Goal: Information Seeking & Learning: Learn about a topic

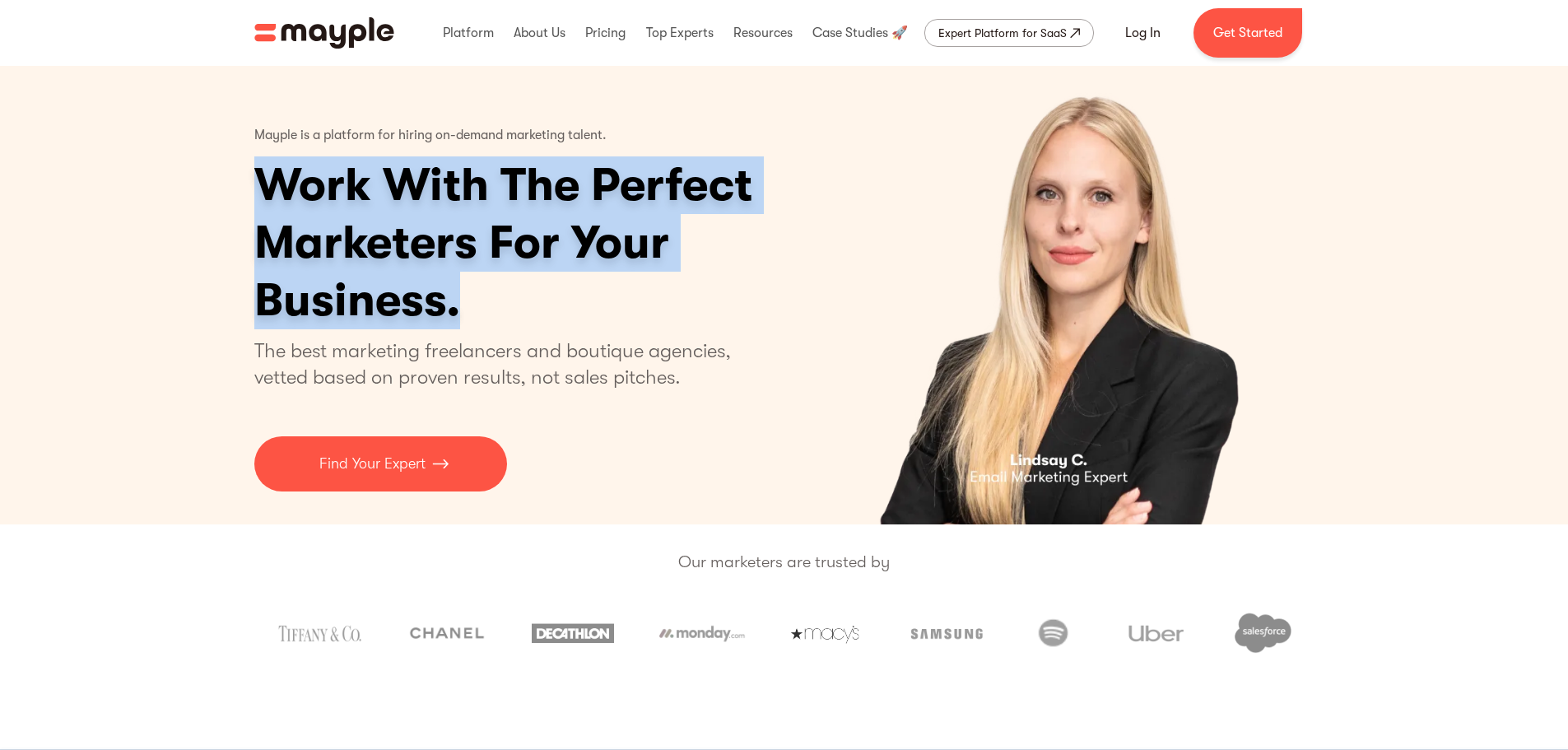
drag, startPoint x: 261, startPoint y: 167, endPoint x: 715, endPoint y: 312, distance: 476.6
click at [715, 312] on h1 "Work With The Perfect Marketers For Your Business." at bounding box center [567, 242] width 626 height 173
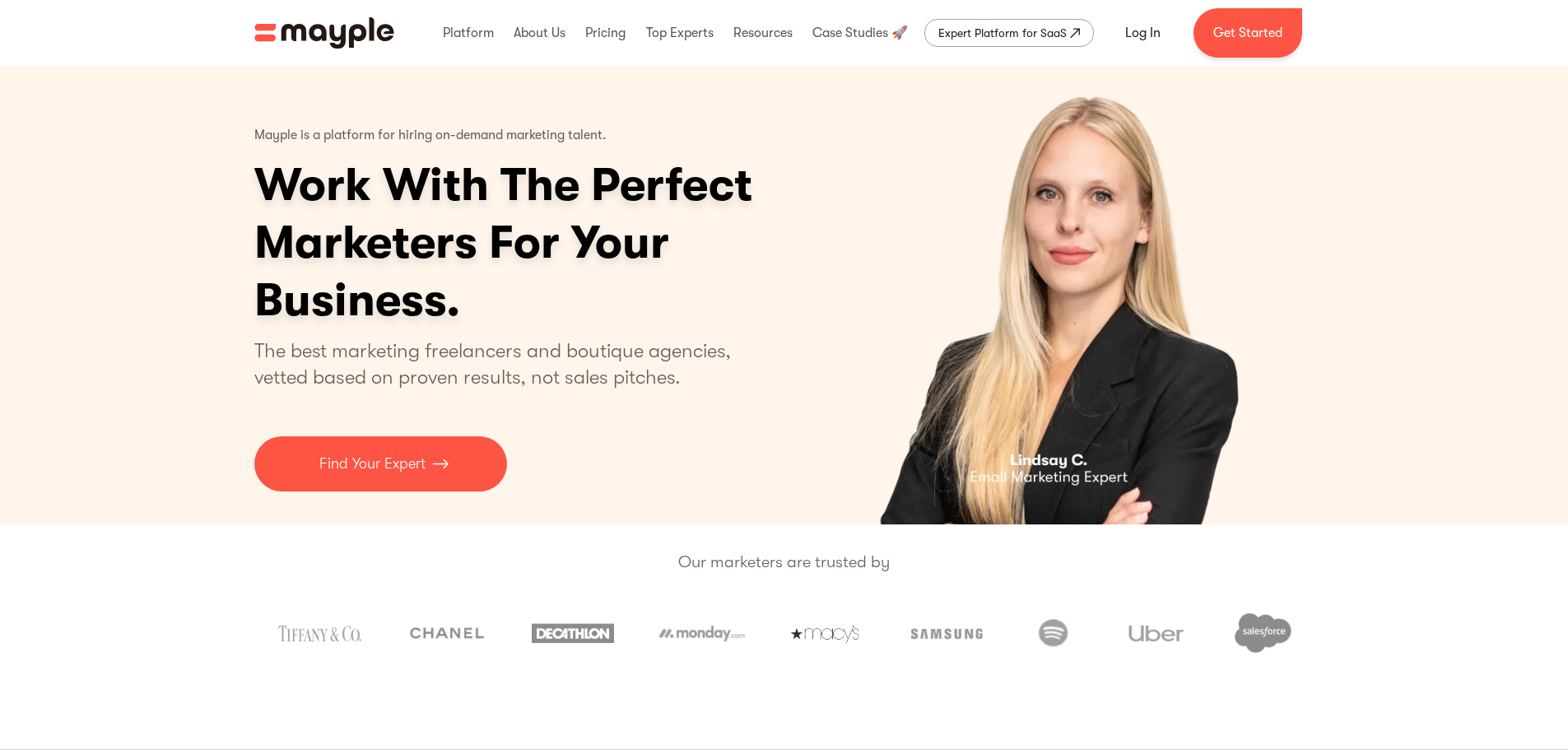
click at [697, 348] on p "The best marketing freelancers and boutique agencies, vetted based on proven re…" at bounding box center [502, 363] width 497 height 52
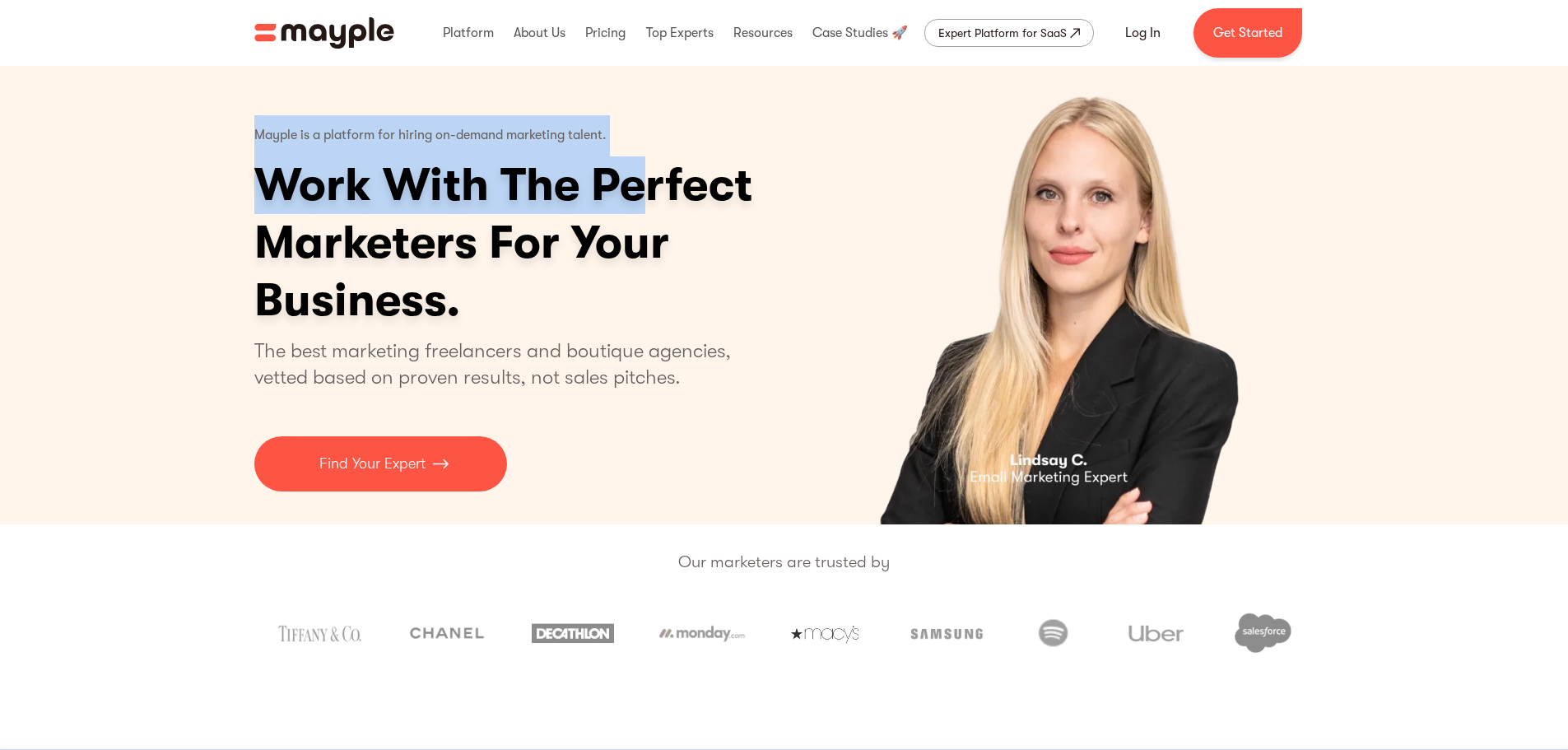
drag, startPoint x: 252, startPoint y: 125, endPoint x: 637, endPoint y: 127, distance: 385.0
click at [637, 127] on div "Mayple is a platform for hiring on-demand marketing talent. Work With The Perfe…" at bounding box center [784, 295] width 1087 height 459
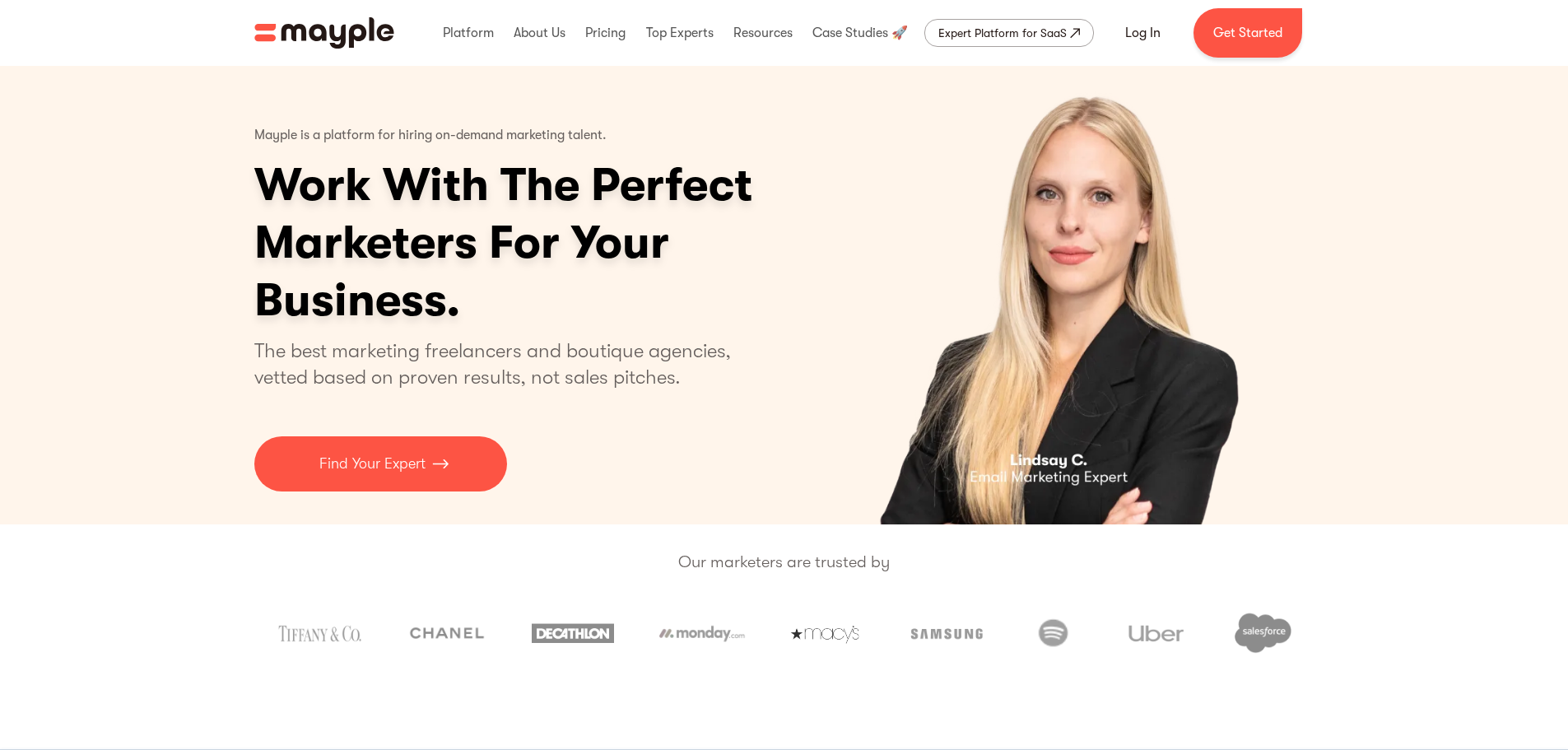
click at [843, 130] on div "1 of 5" at bounding box center [1057, 295] width 515 height 459
drag, startPoint x: 1041, startPoint y: 276, endPoint x: 993, endPoint y: 266, distance: 49.0
click at [992, 266] on img "1 of 5" at bounding box center [1057, 295] width 402 height 459
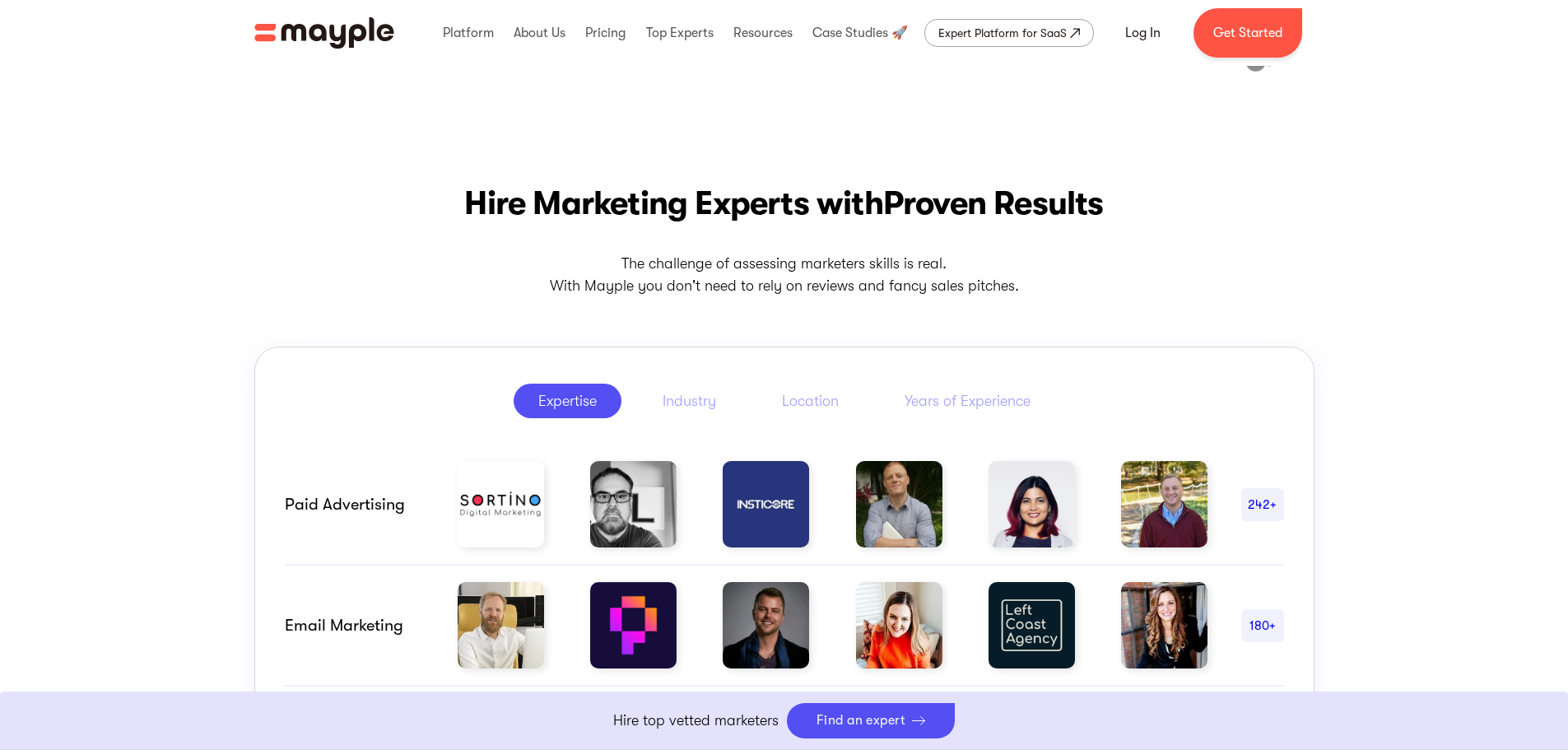
scroll to position [603, 0]
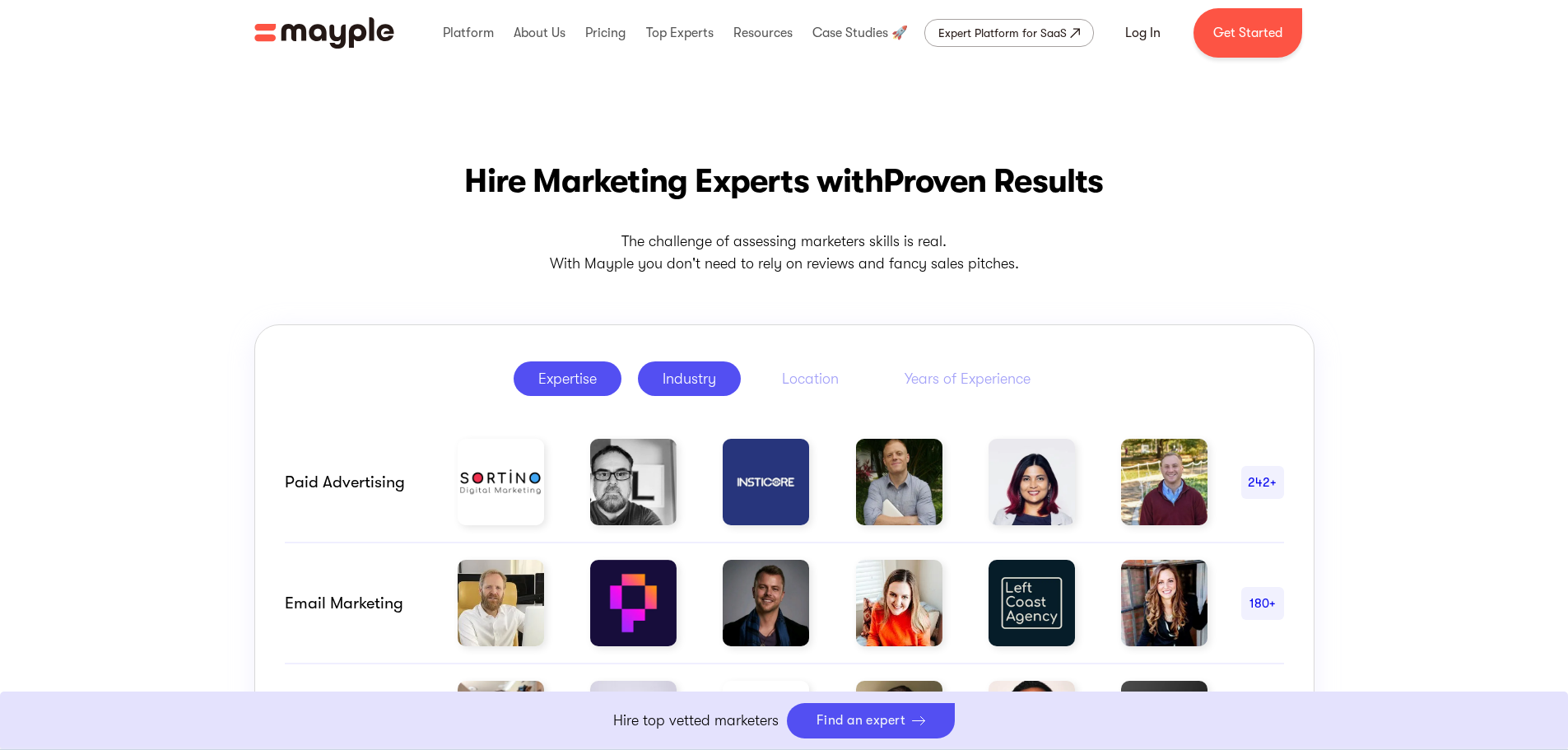
click at [677, 364] on link "Industry" at bounding box center [689, 378] width 103 height 35
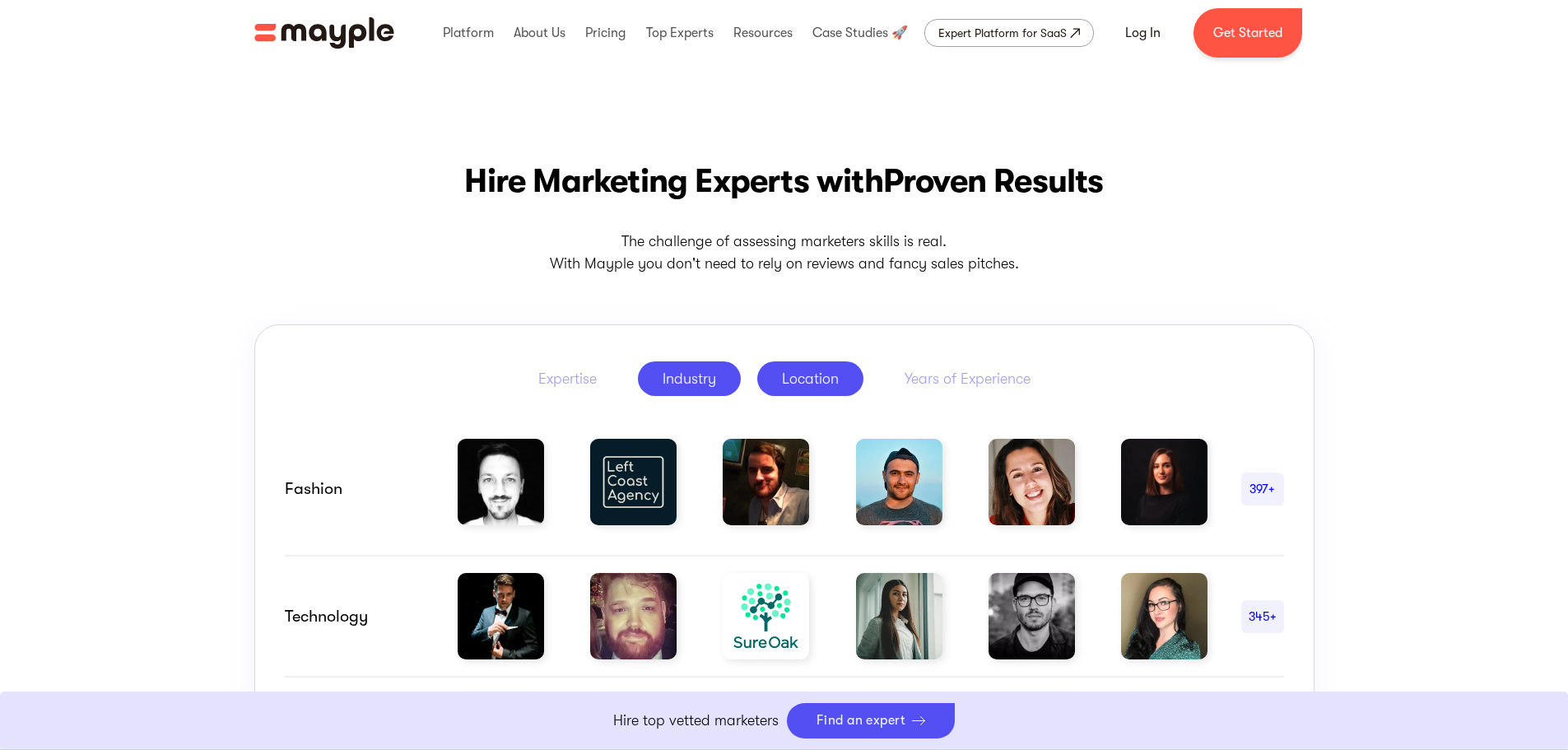
click at [808, 371] on div "Location" at bounding box center [810, 378] width 57 height 20
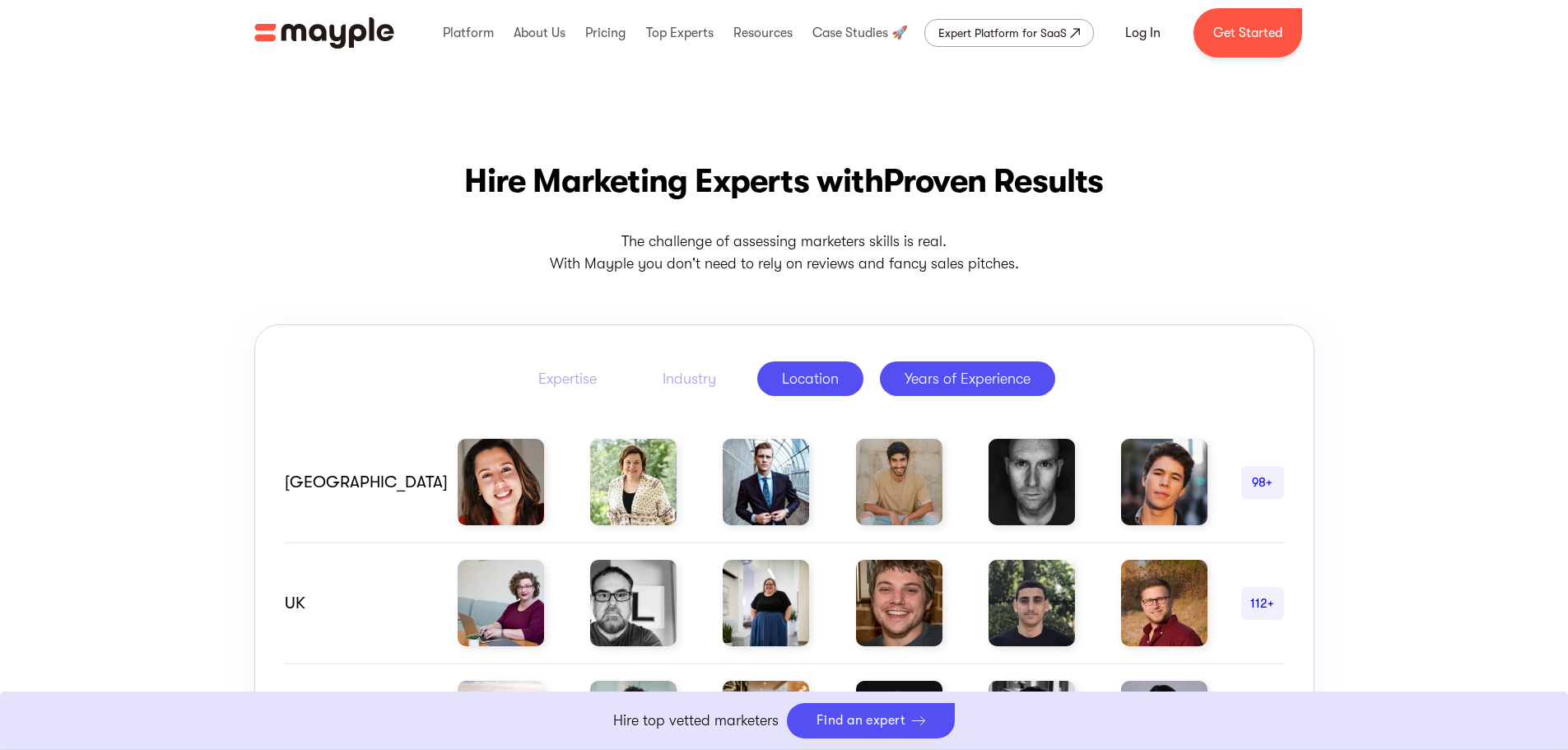
click at [948, 372] on div "Years of Experience" at bounding box center [968, 378] width 126 height 20
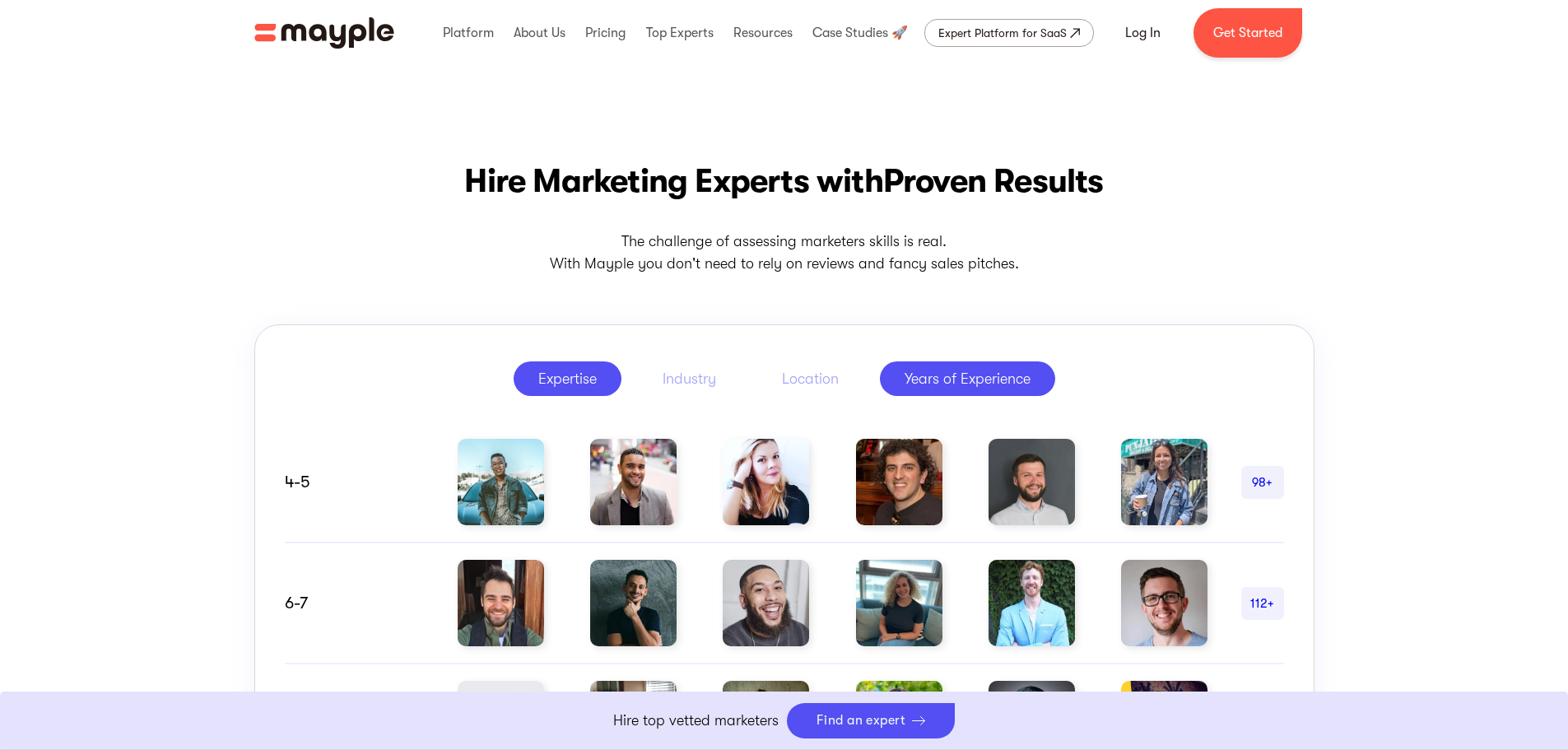
click at [557, 378] on div "Expertise" at bounding box center [567, 378] width 59 height 20
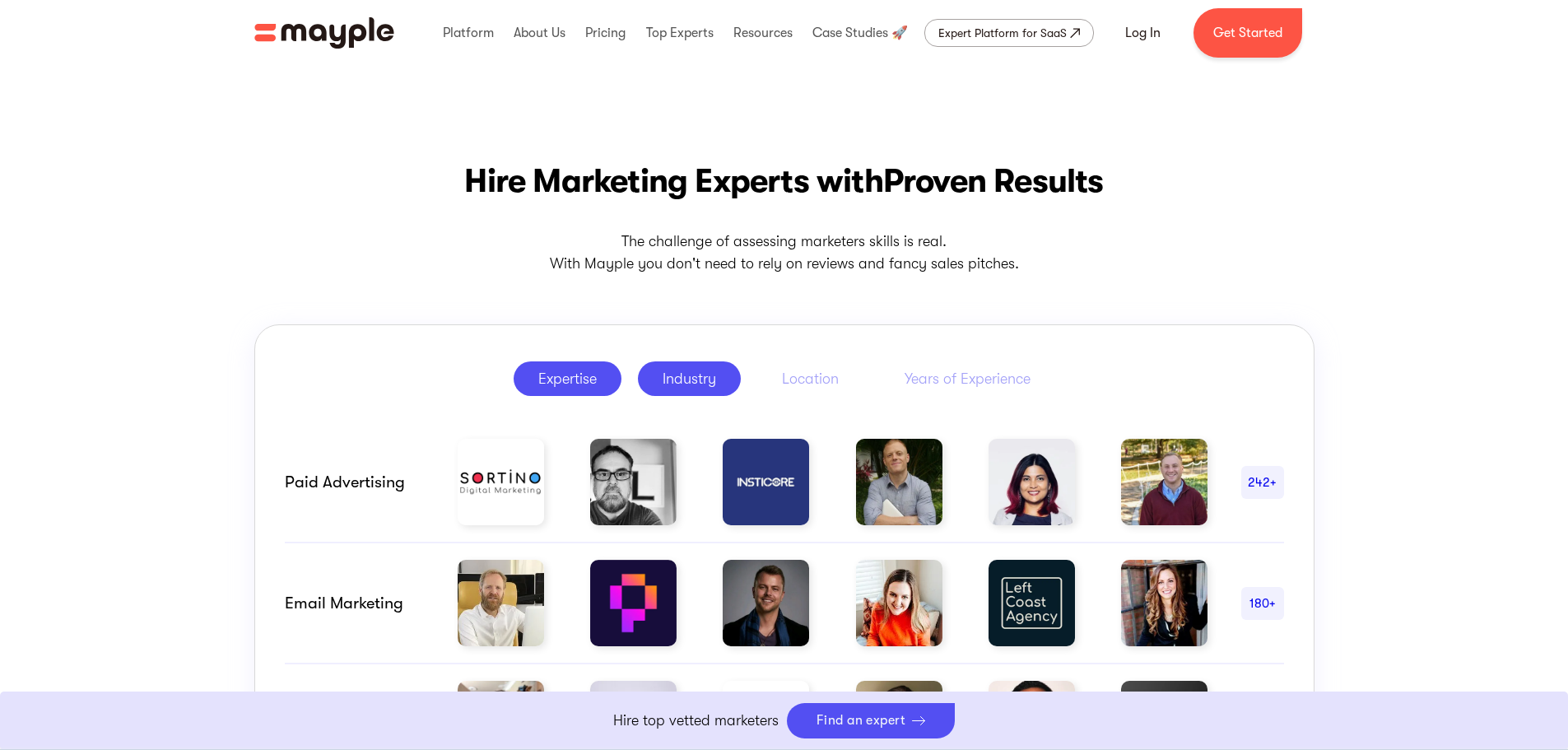
click at [669, 375] on div "Industry" at bounding box center [689, 378] width 53 height 20
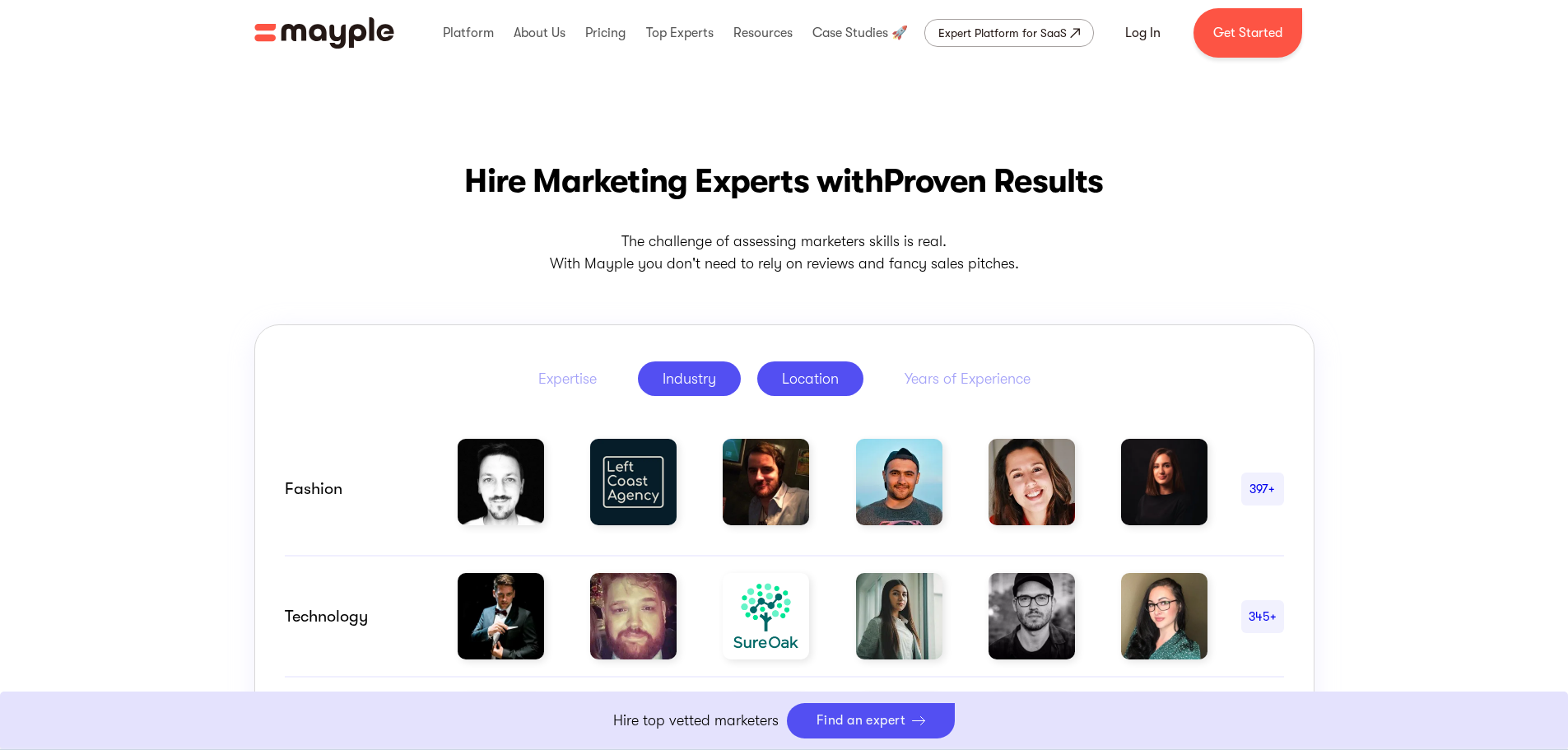
click at [839, 364] on link "Location" at bounding box center [811, 378] width 106 height 35
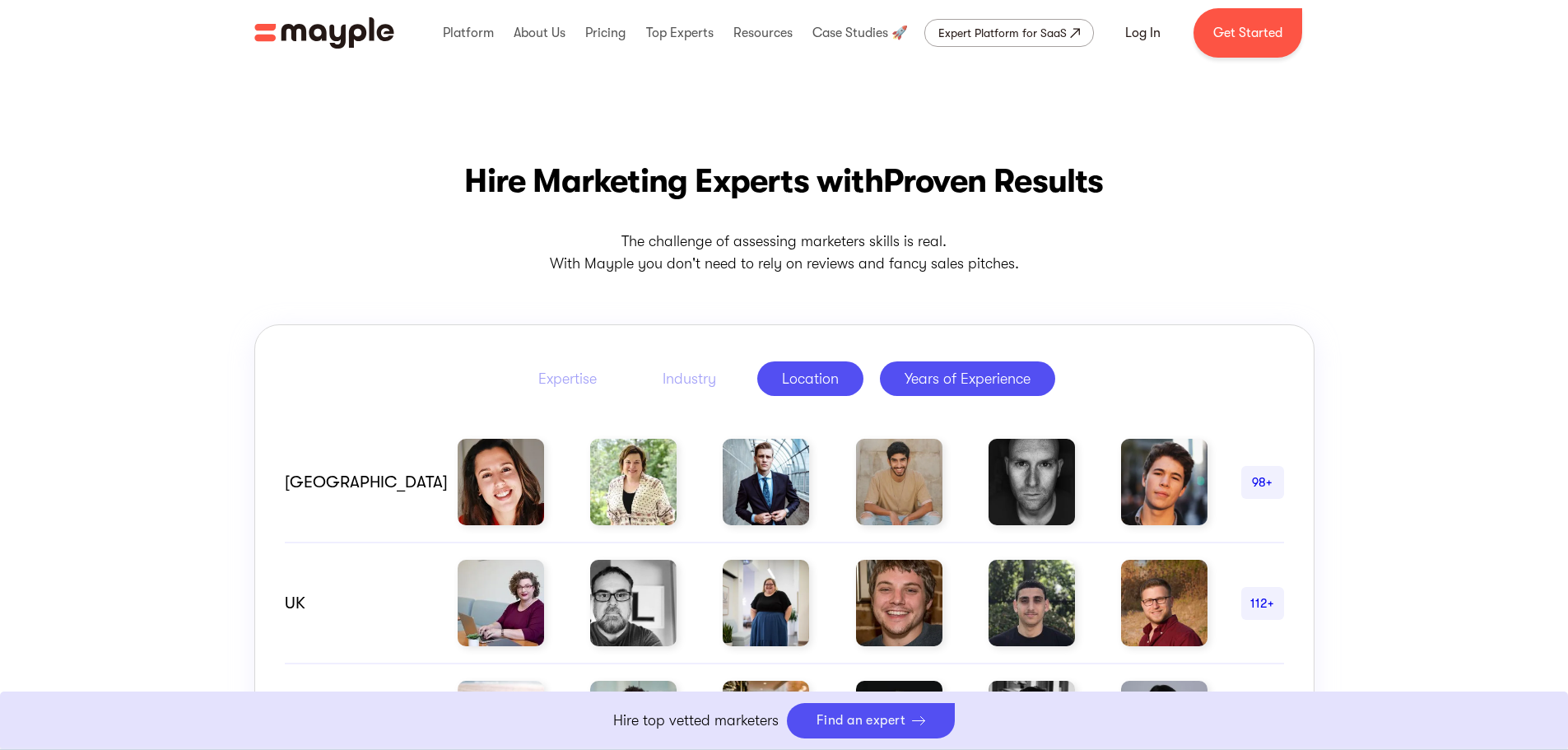
click at [933, 369] on div "Years of Experience" at bounding box center [968, 378] width 126 height 20
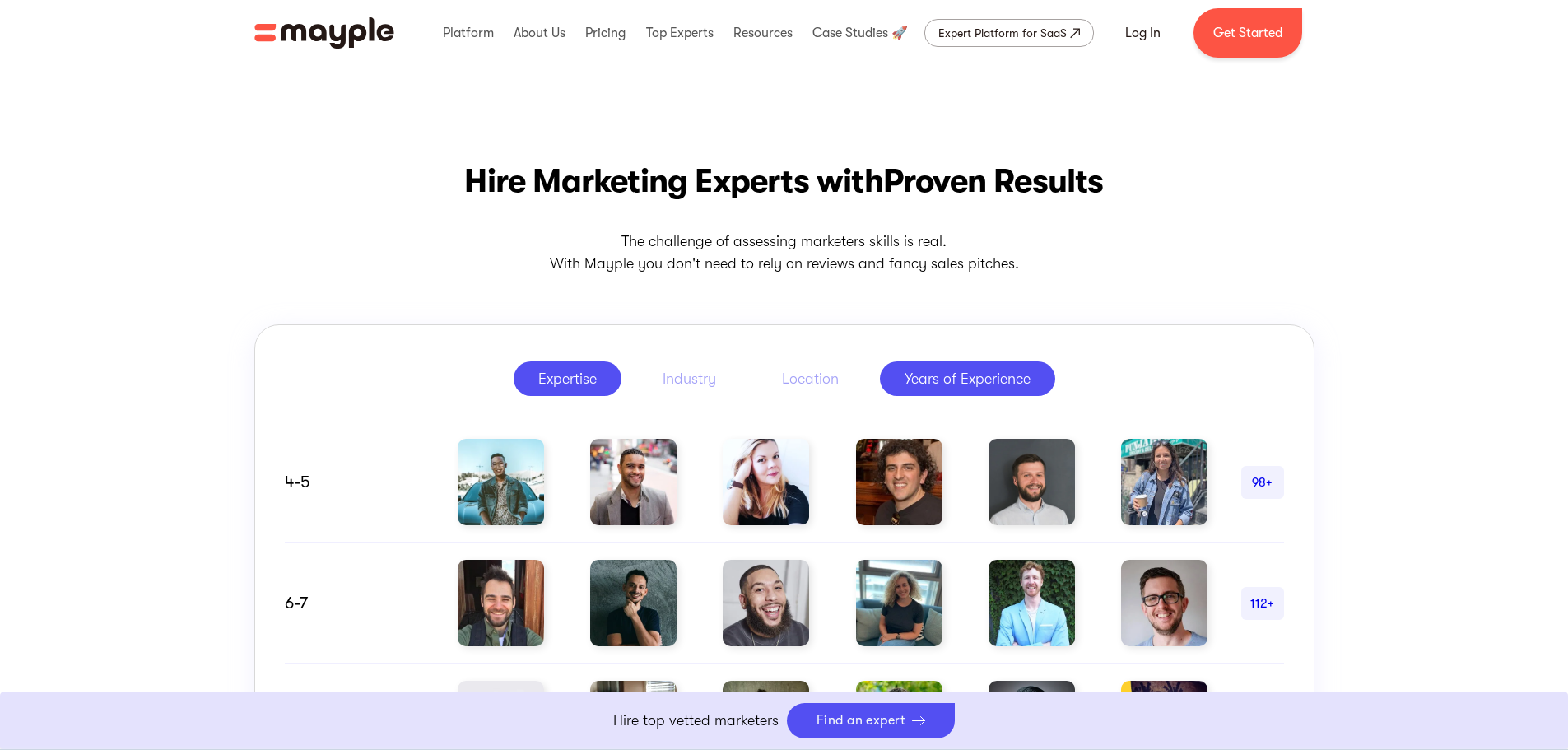
click at [573, 375] on div "Expertise" at bounding box center [567, 378] width 59 height 20
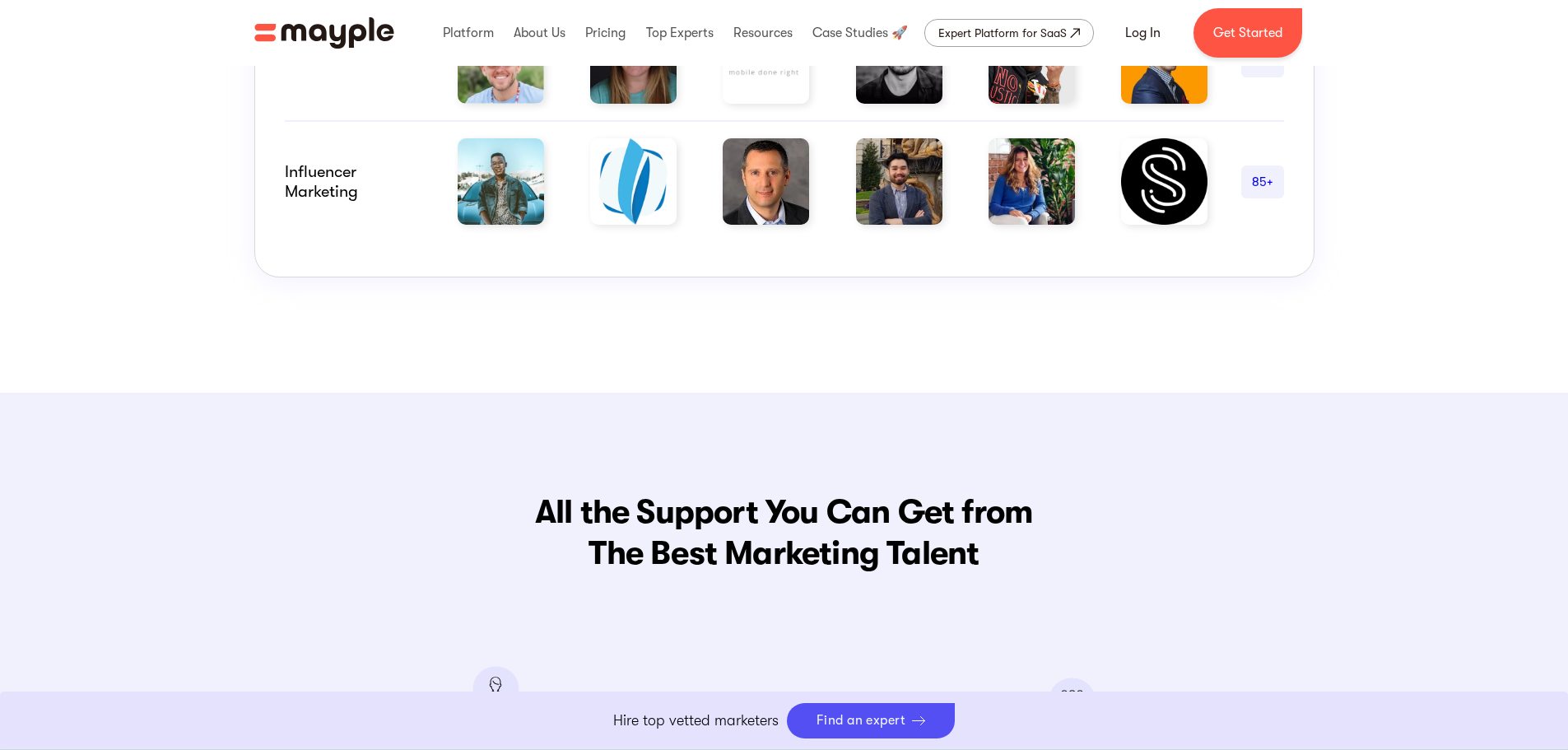
scroll to position [1811, 0]
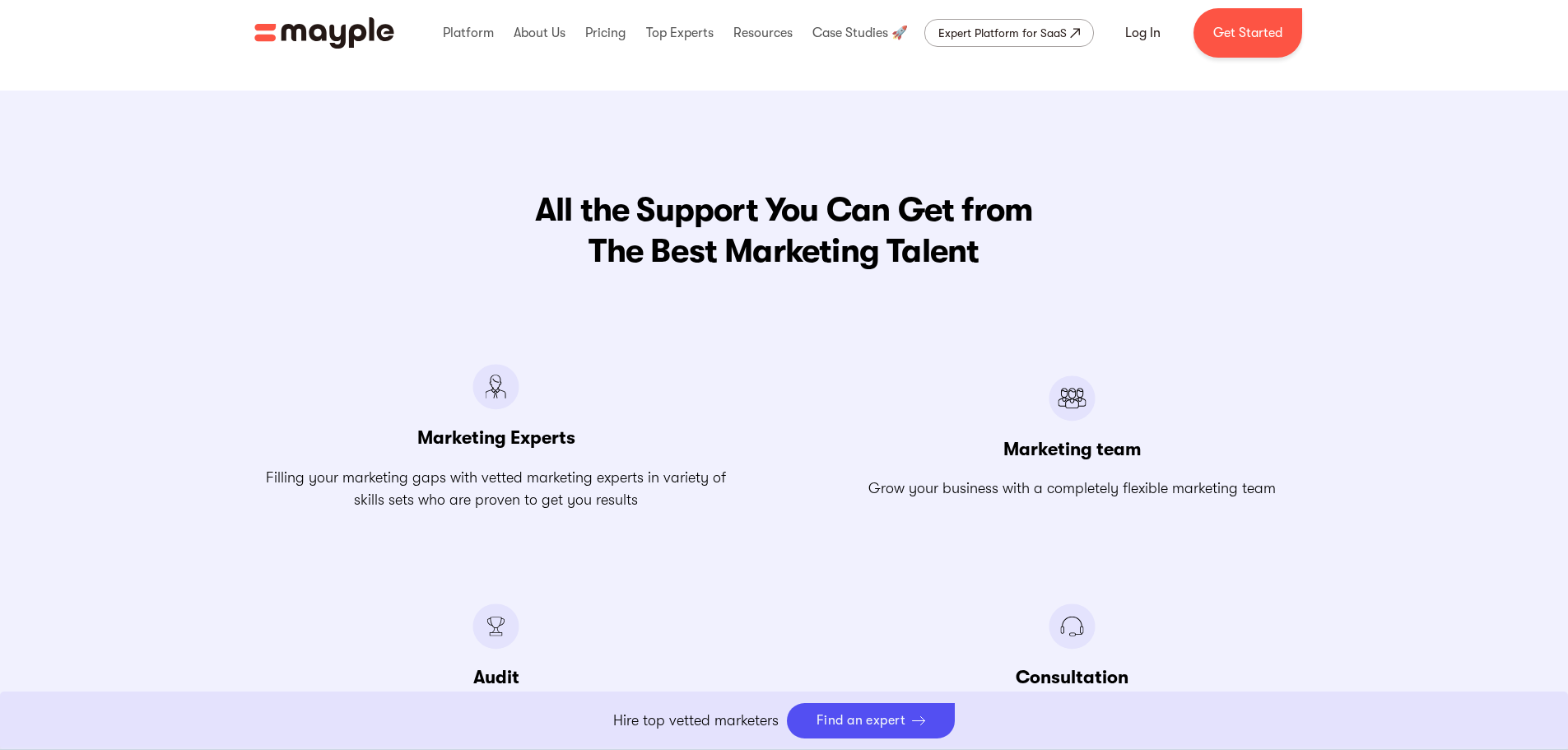
click at [494, 380] on img at bounding box center [496, 387] width 47 height 46
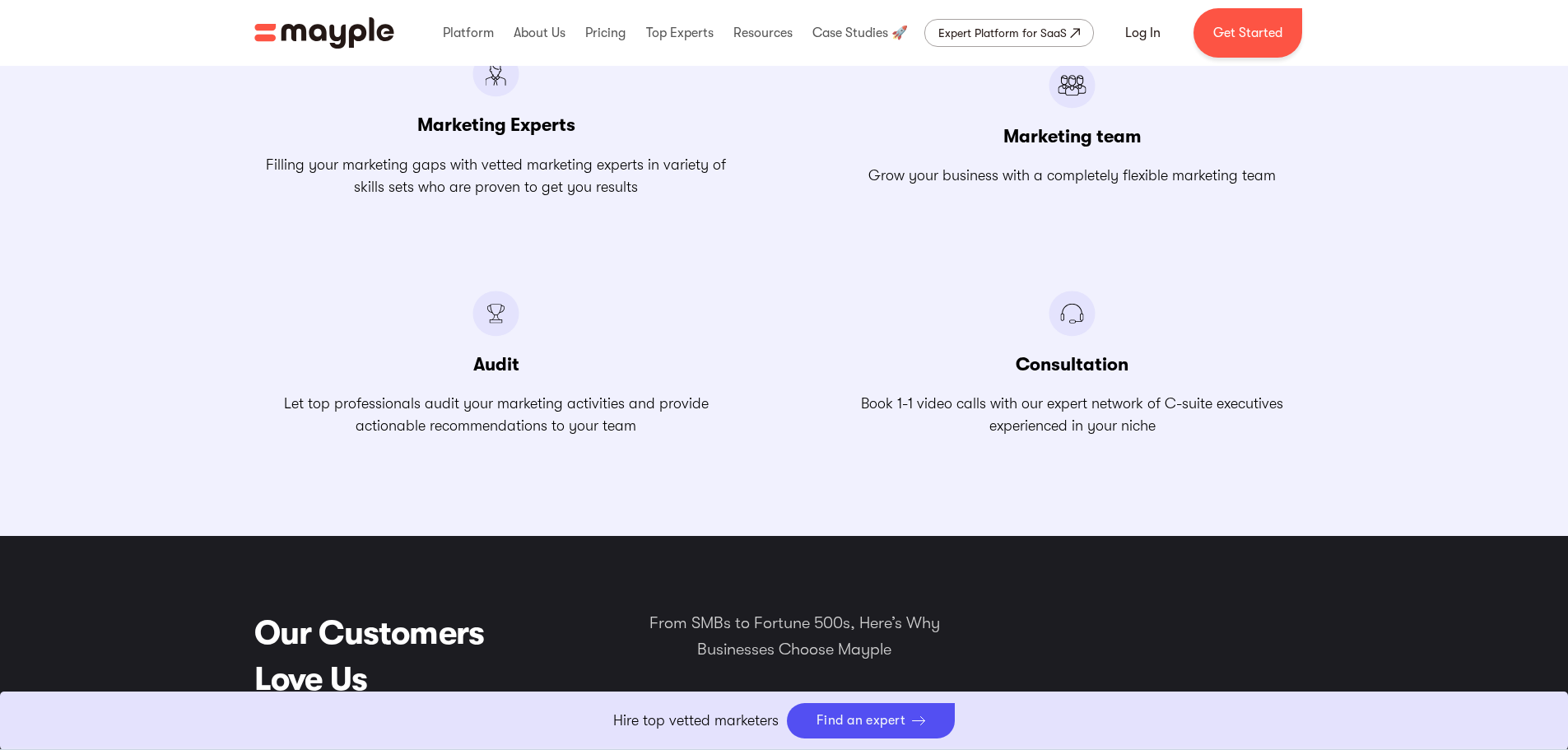
scroll to position [2414, 0]
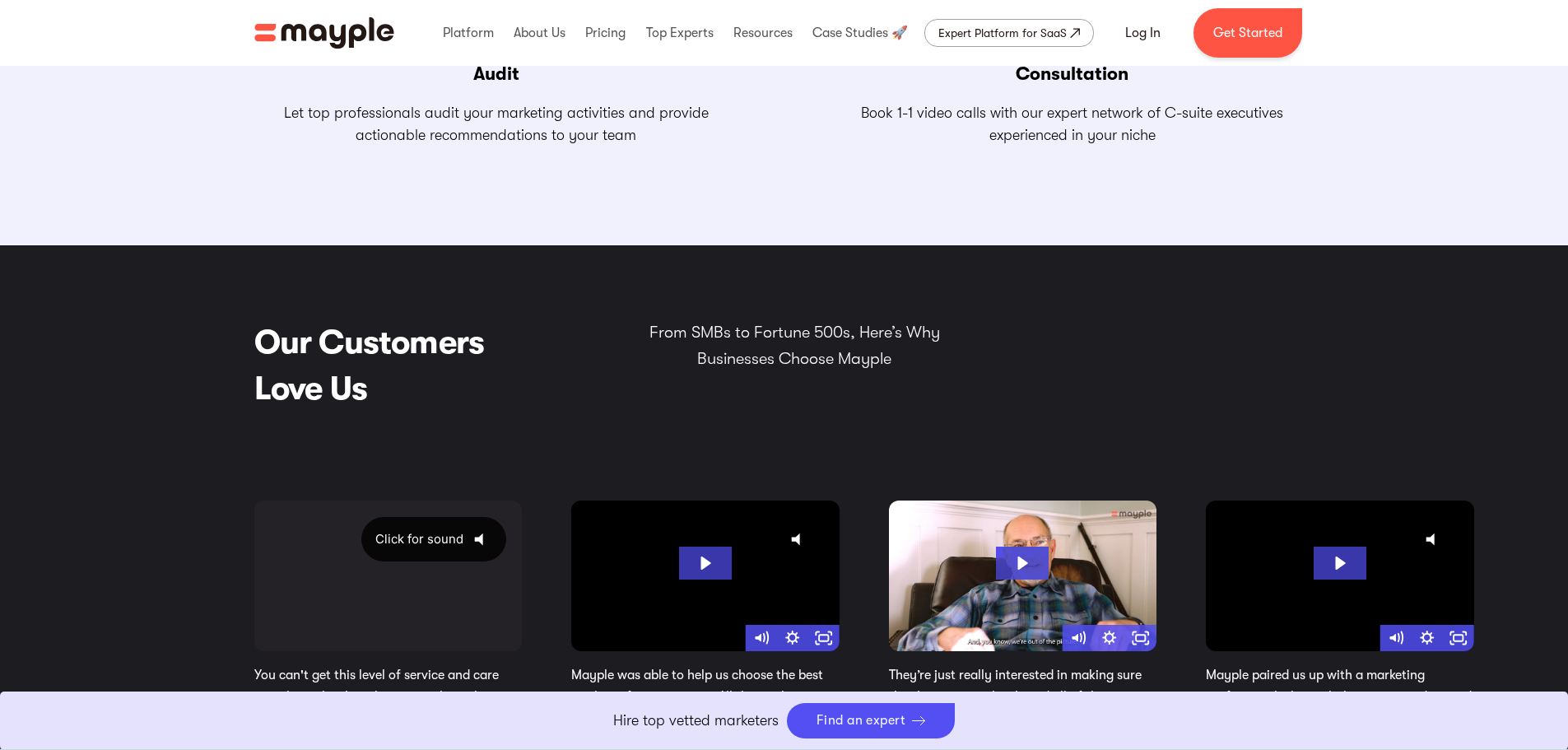
click at [489, 539] on icon "@keyframes VOLUME_SMALL_WAVE_FLASH { 0% { opacity: 0; } 33% { opacity: 1; } 66%…" at bounding box center [484, 539] width 41 height 41
click at [800, 538] on icon "Click for sound" at bounding box center [796, 538] width 8 height 12
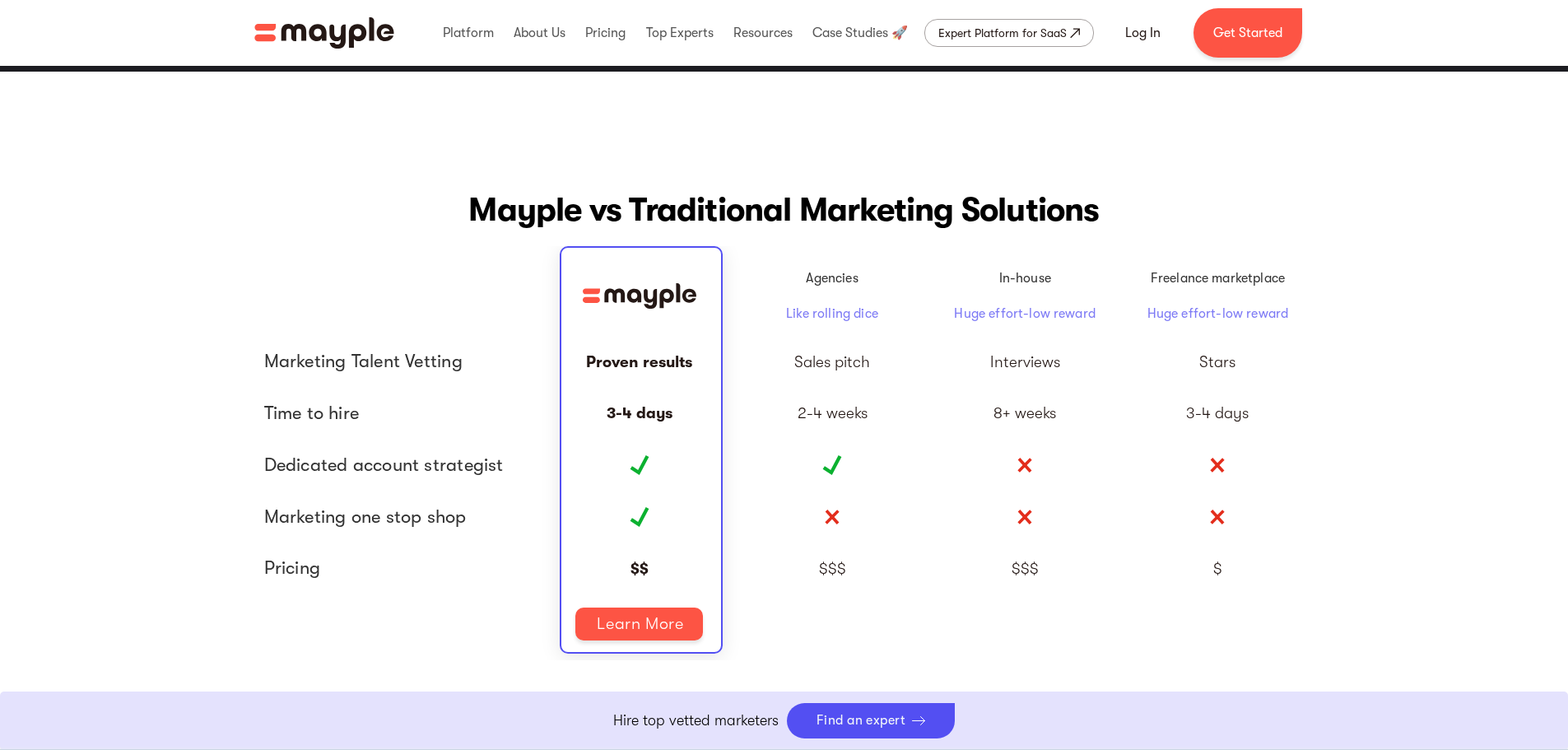
scroll to position [3622, 0]
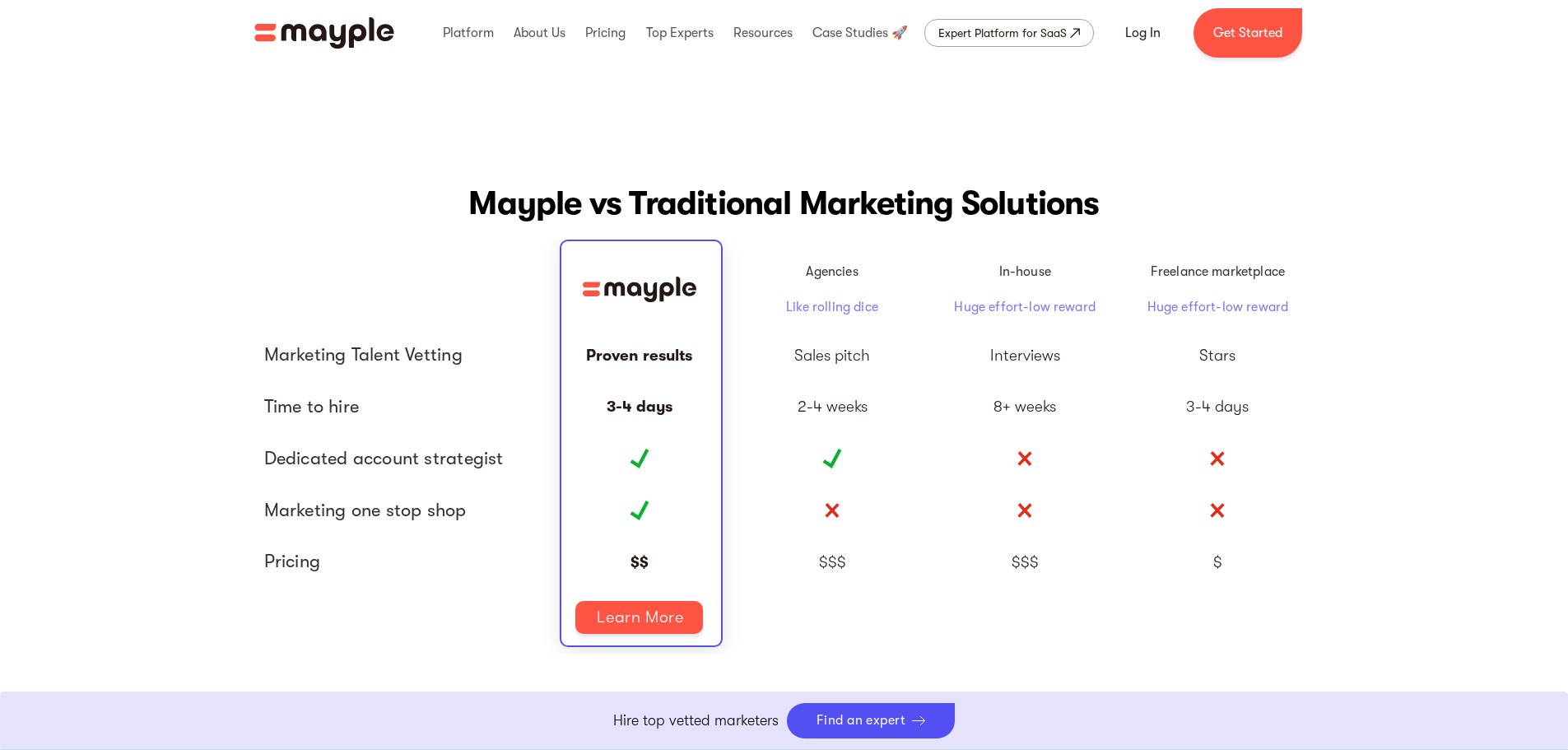
click at [837, 343] on div "Sales pitch" at bounding box center [832, 356] width 192 height 52
click at [1001, 373] on div "Interviews" at bounding box center [1024, 356] width 192 height 52
click at [1306, 375] on div "Stars" at bounding box center [1218, 356] width 192 height 52
click at [832, 549] on div "$$$" at bounding box center [832, 562] width 192 height 52
click at [662, 290] on img at bounding box center [640, 289] width 140 height 25
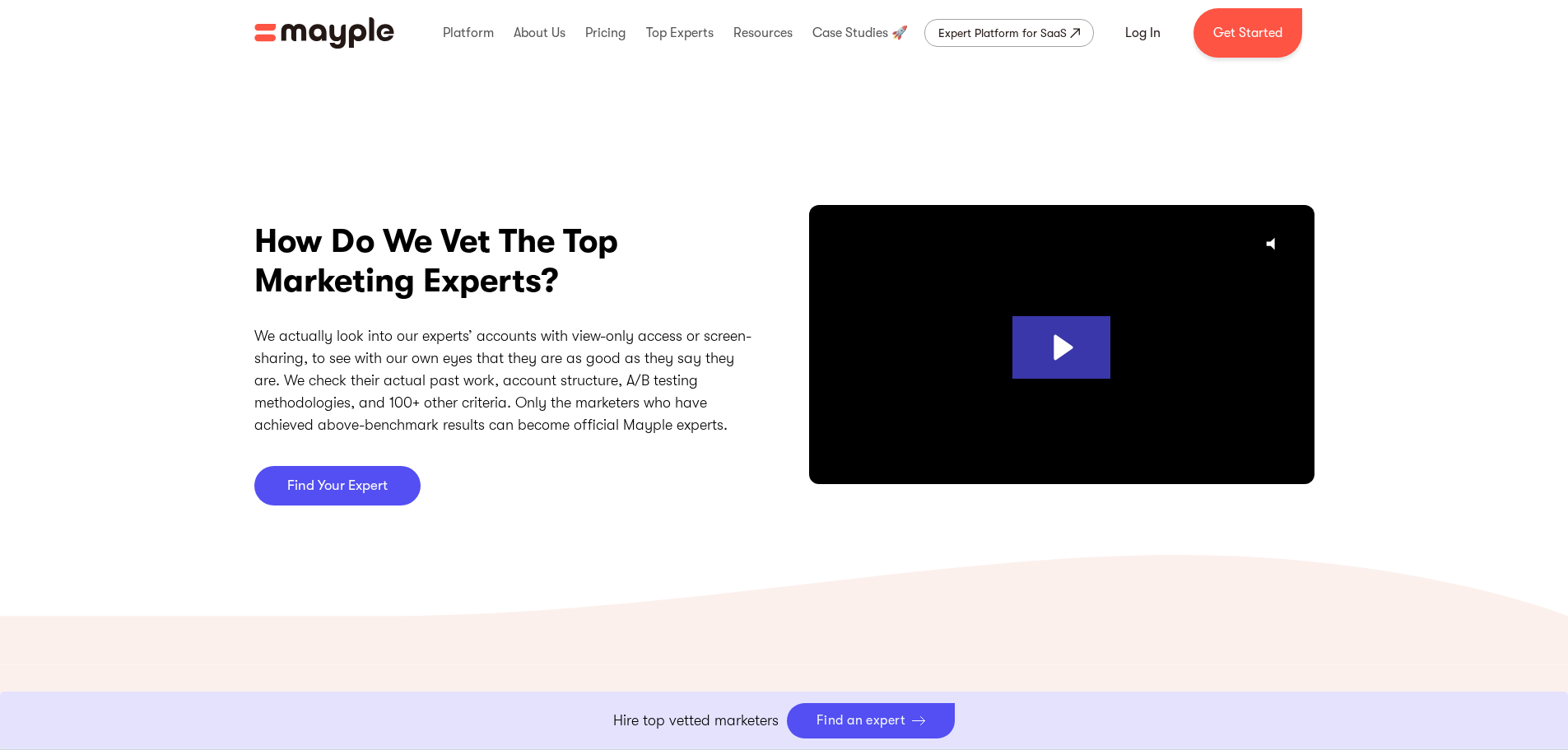
scroll to position [4225, 0]
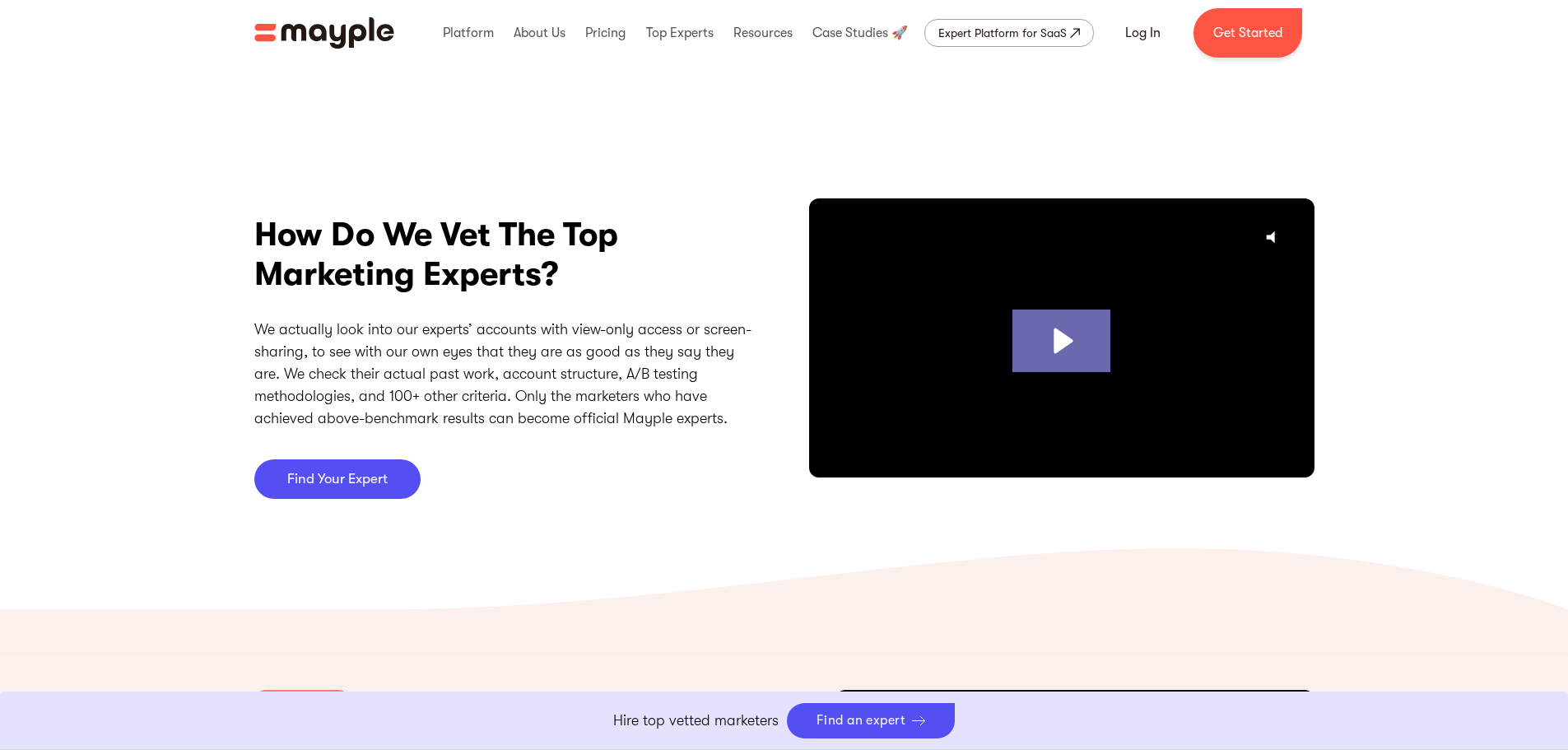
click at [1061, 346] on icon "Play Video: vetting-" at bounding box center [1063, 340] width 19 height 25
click at [985, 343] on div at bounding box center [1061, 340] width 505 height 284
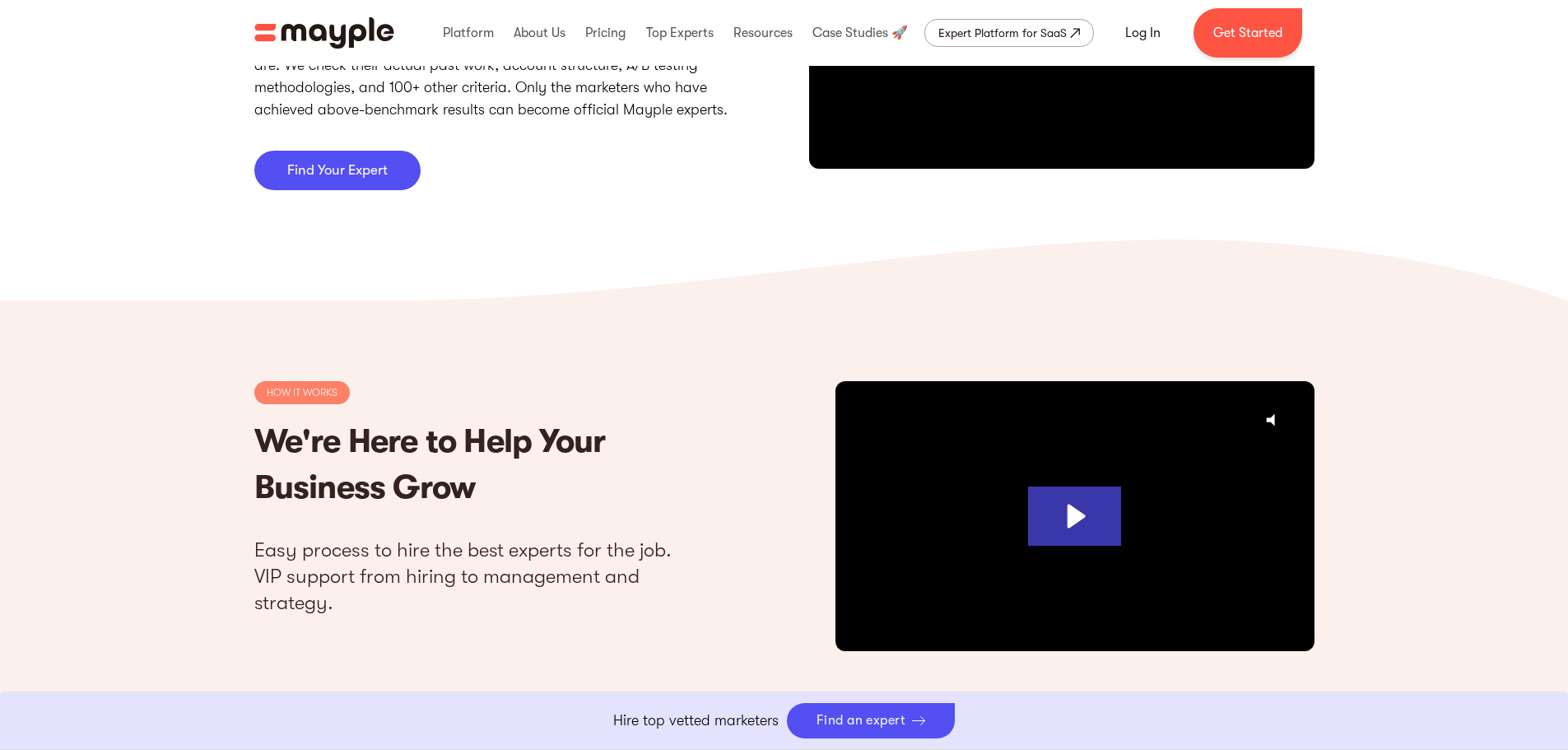
scroll to position [4528, 0]
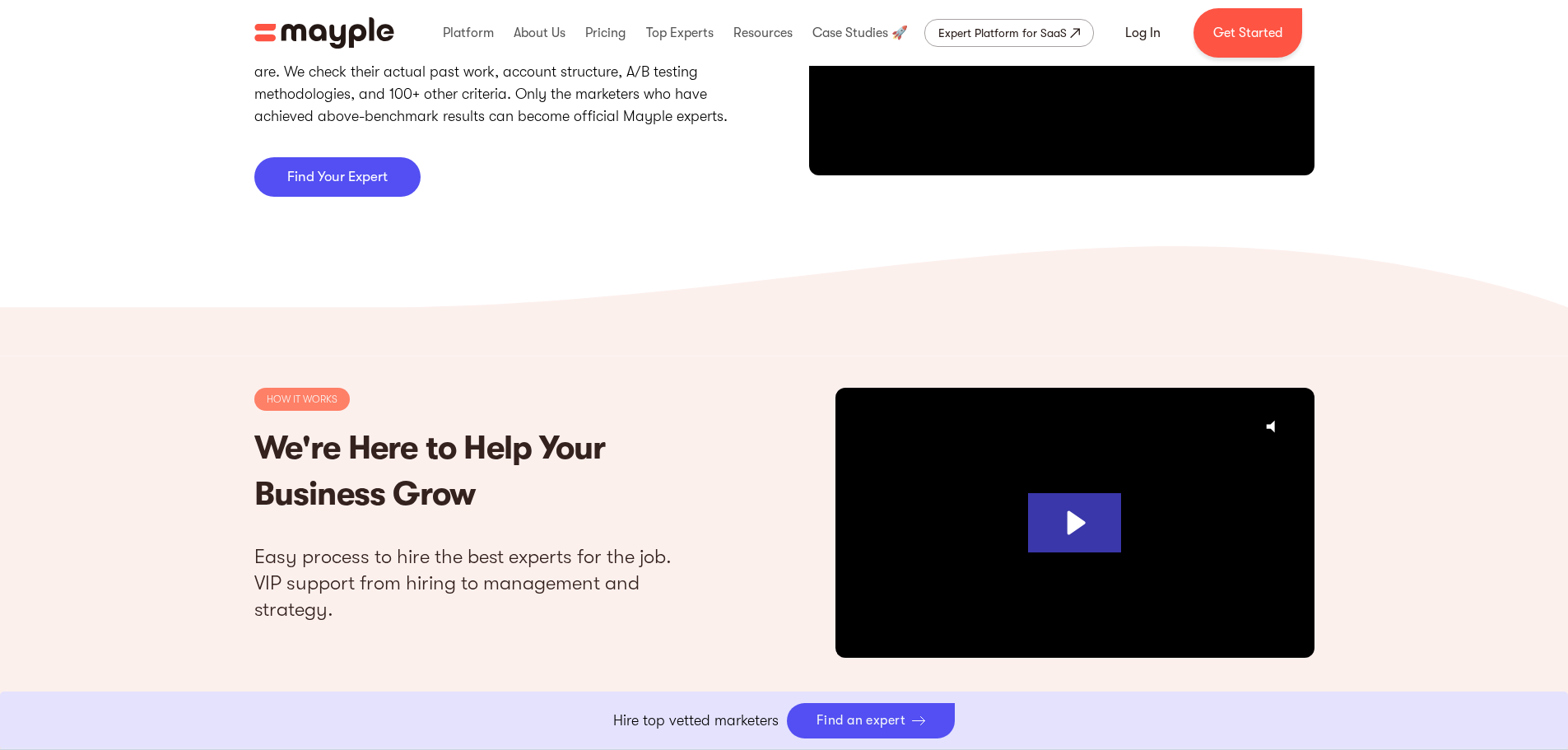
drag, startPoint x: 915, startPoint y: 715, endPoint x: 784, endPoint y: 648, distance: 147.1
click at [784, 648] on div "HOW IT WORKS We're Here to Help Your Business Grow Easy process to hire the bes…" at bounding box center [784, 517] width 1060 height 261
click at [1081, 504] on icon "Play Video: Mayple. Your Digital Marketing Home." at bounding box center [1075, 523] width 93 height 60
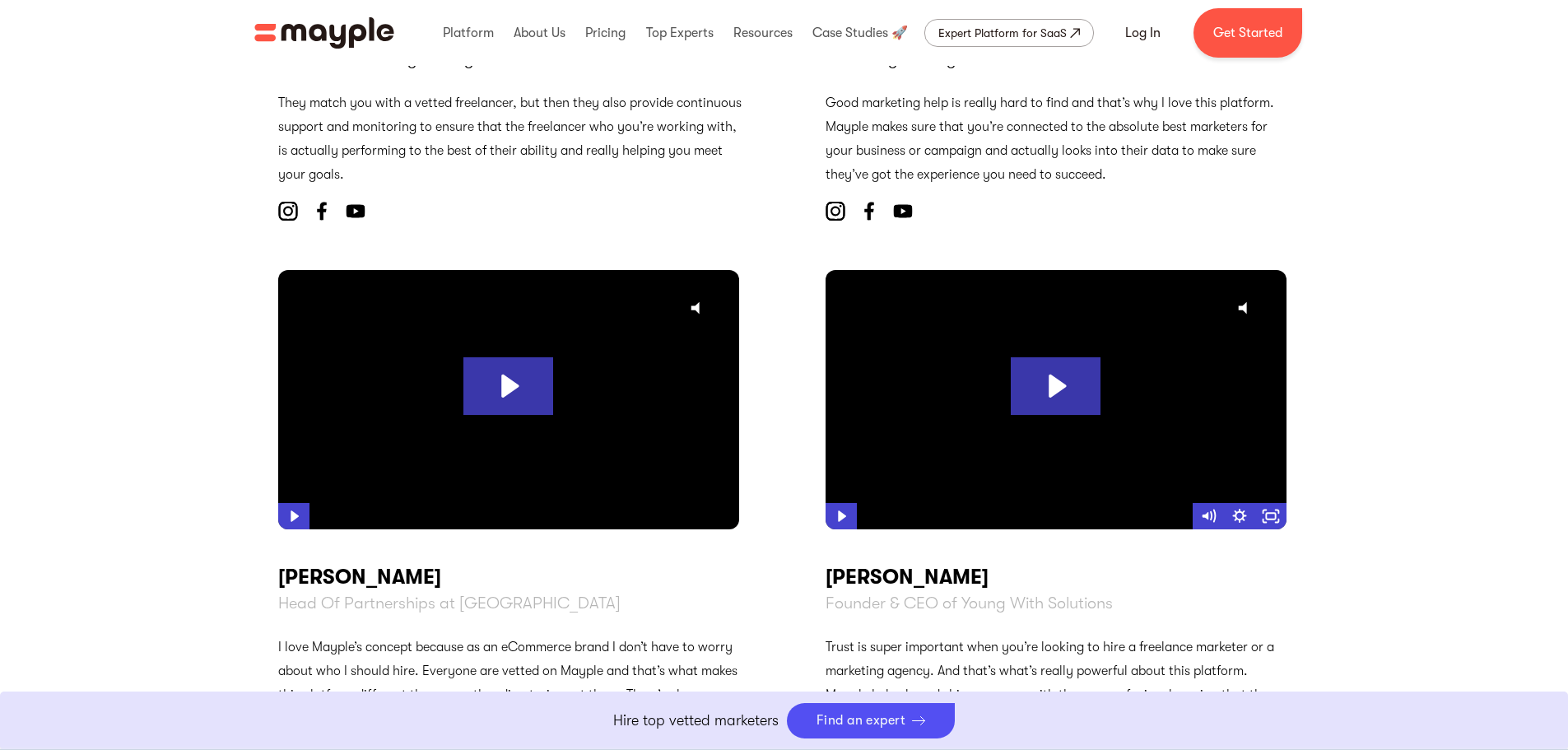
scroll to position [6037, 0]
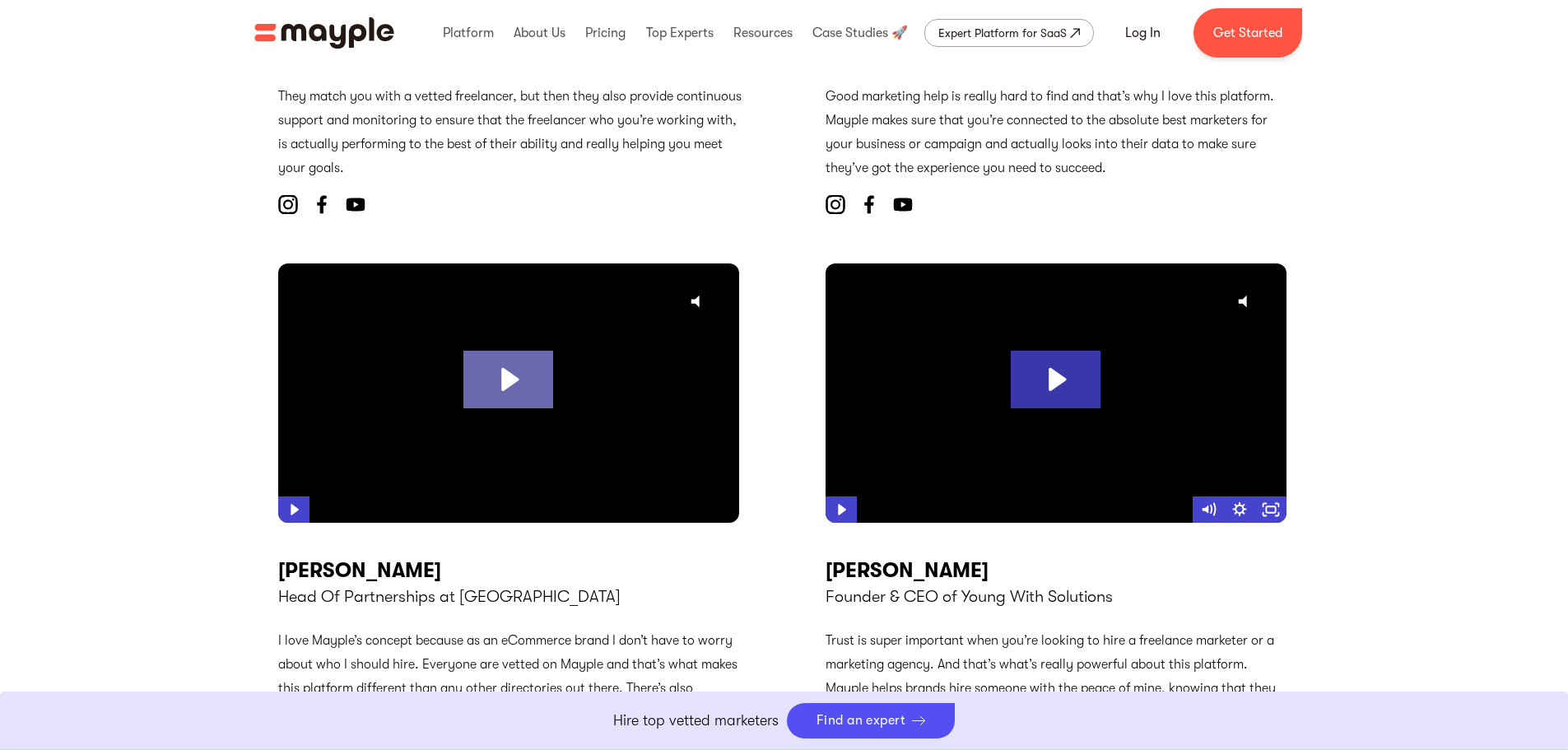
click at [530, 385] on icon "Play Video: Why Mayple_ With Mike Allton" at bounding box center [508, 379] width 90 height 58
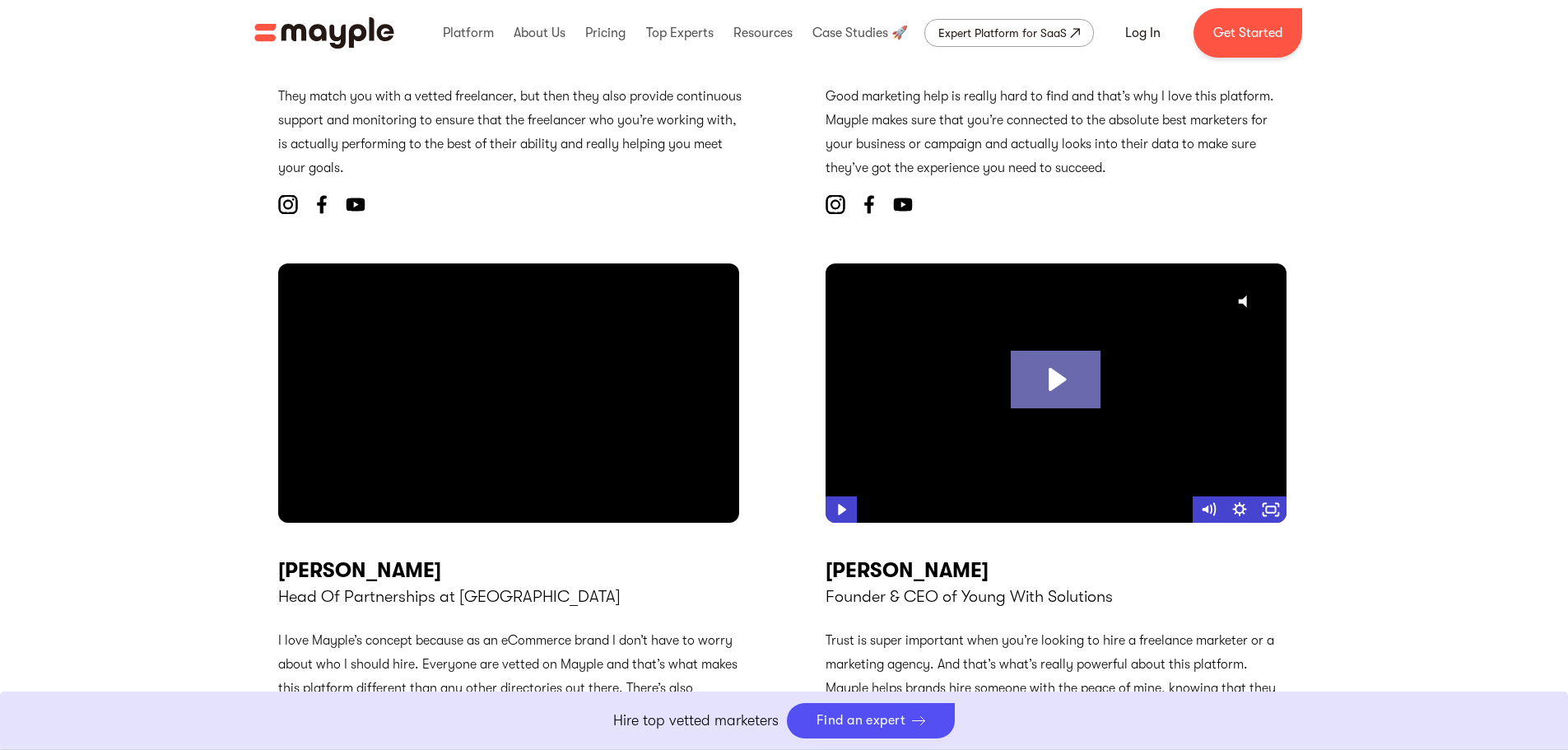
click at [1052, 384] on icon "Play Video: Influncer_1_4 16-9" at bounding box center [1057, 379] width 18 height 23
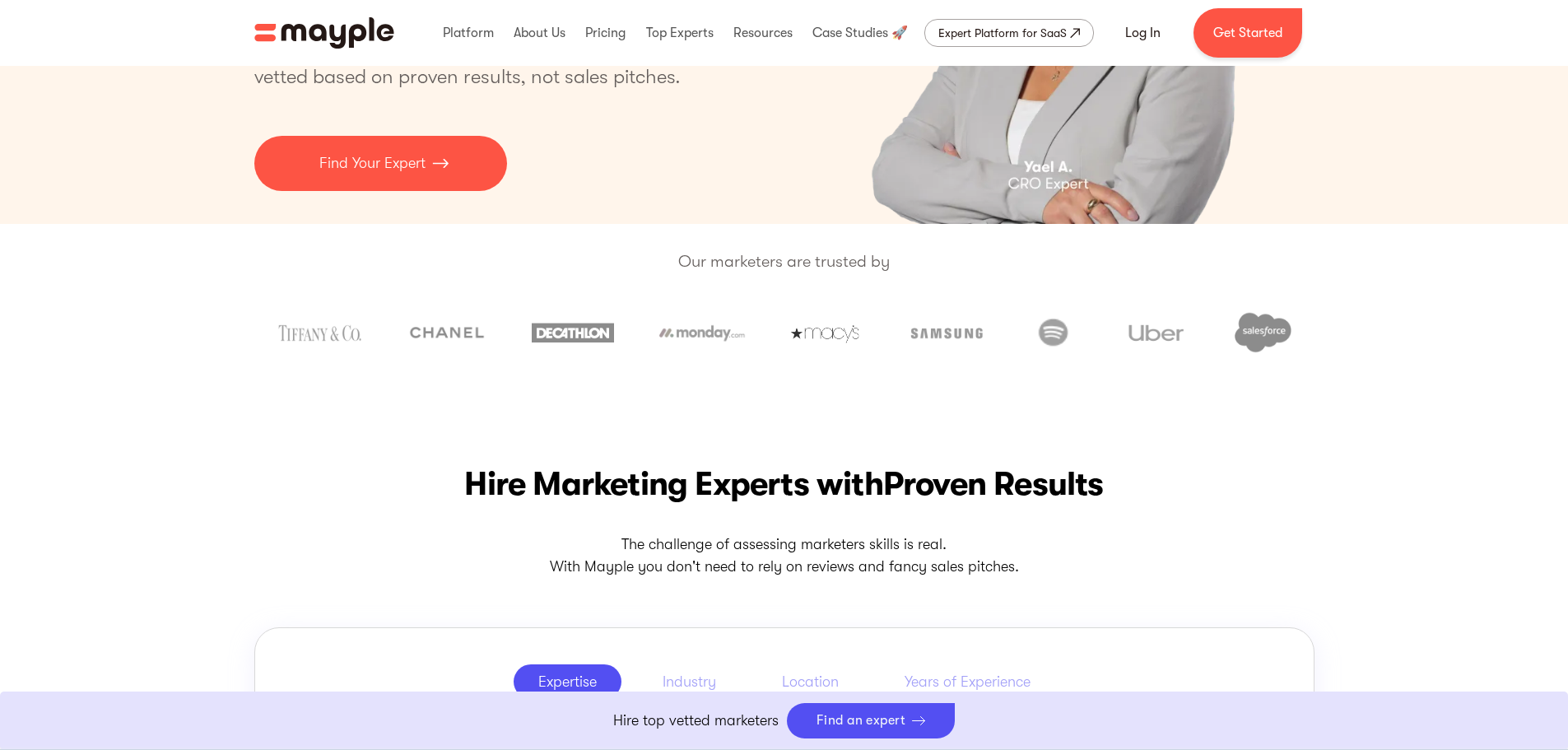
scroll to position [0, 0]
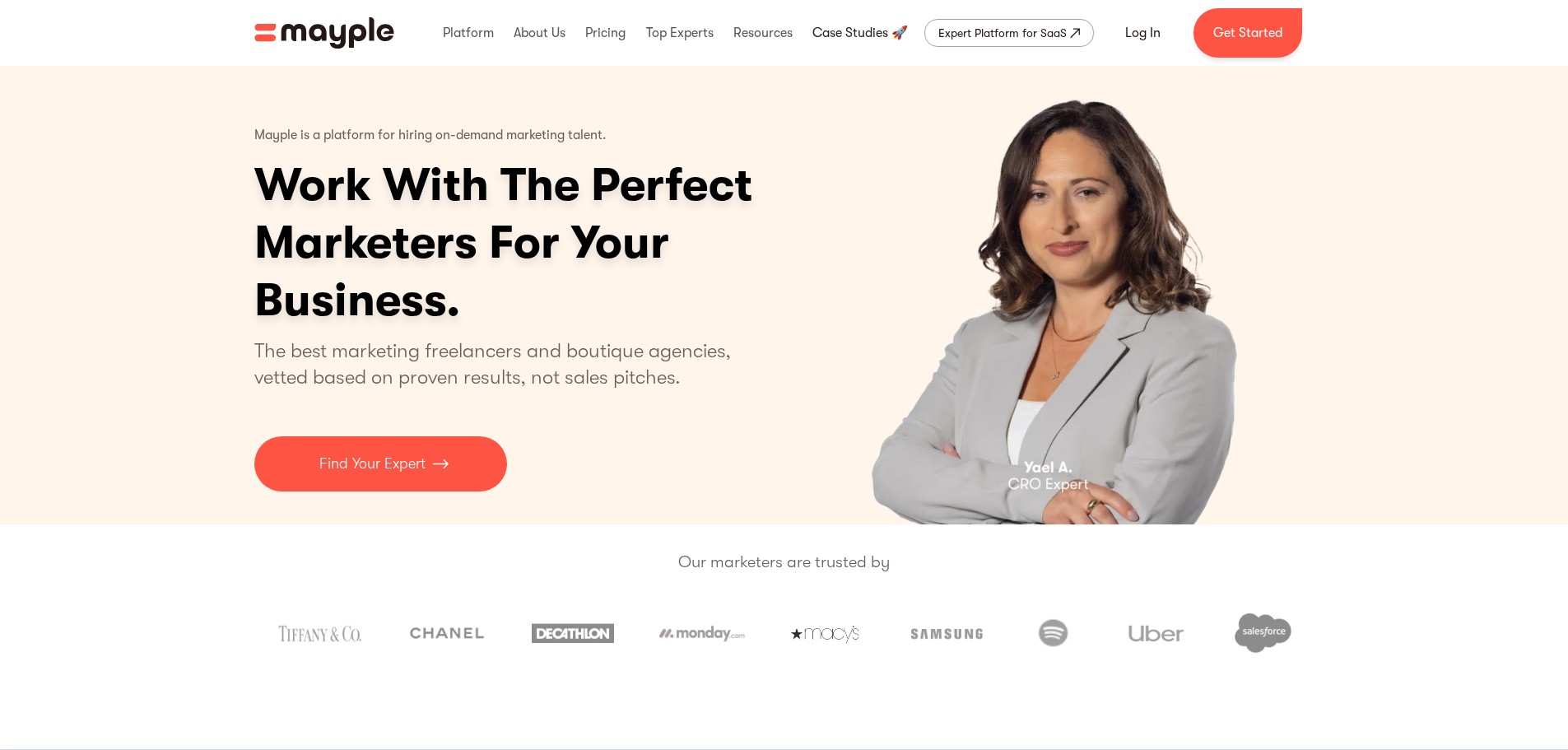
click at [818, 31] on link at bounding box center [860, 33] width 104 height 52
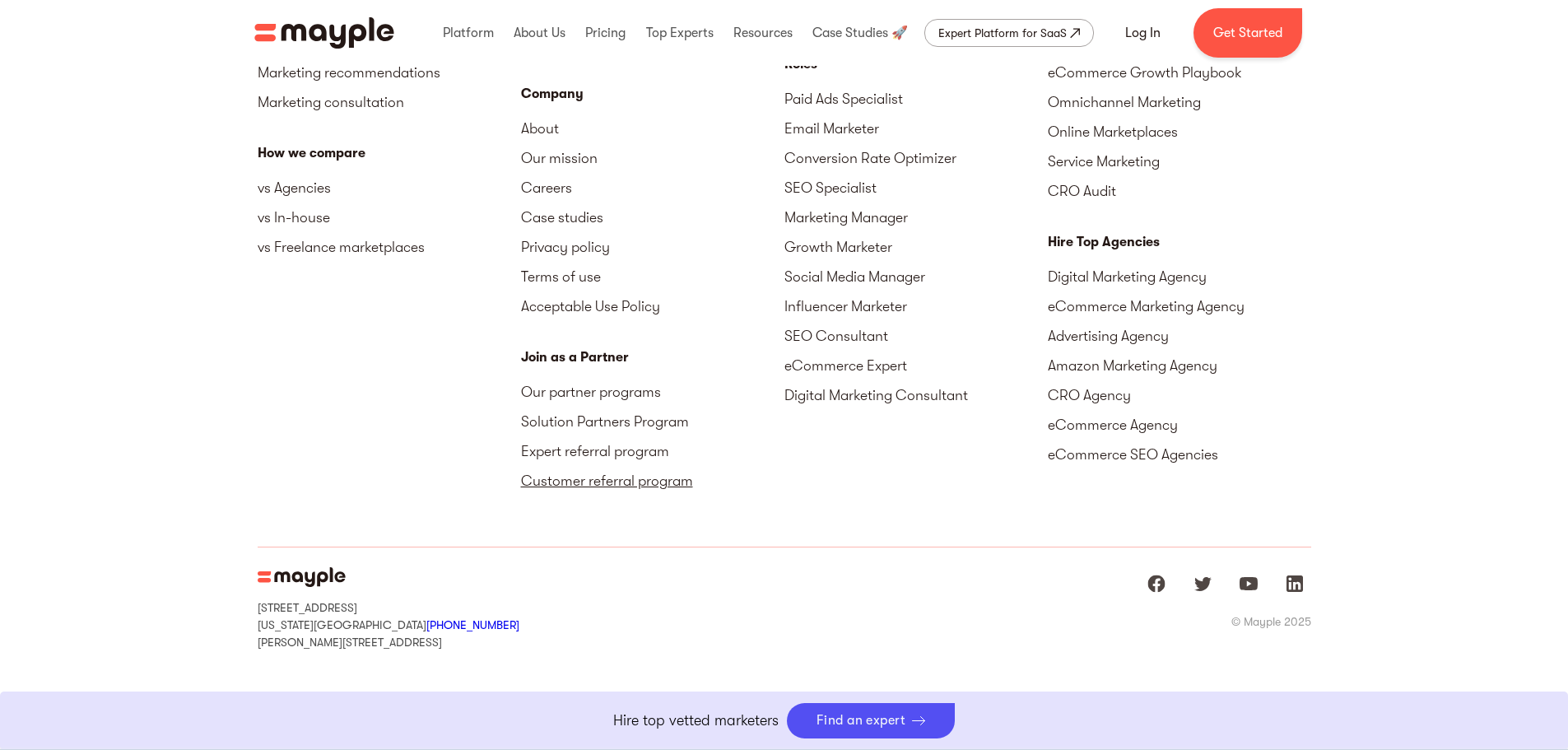
scroll to position [2216, 0]
